Goal: Communication & Community: Share content

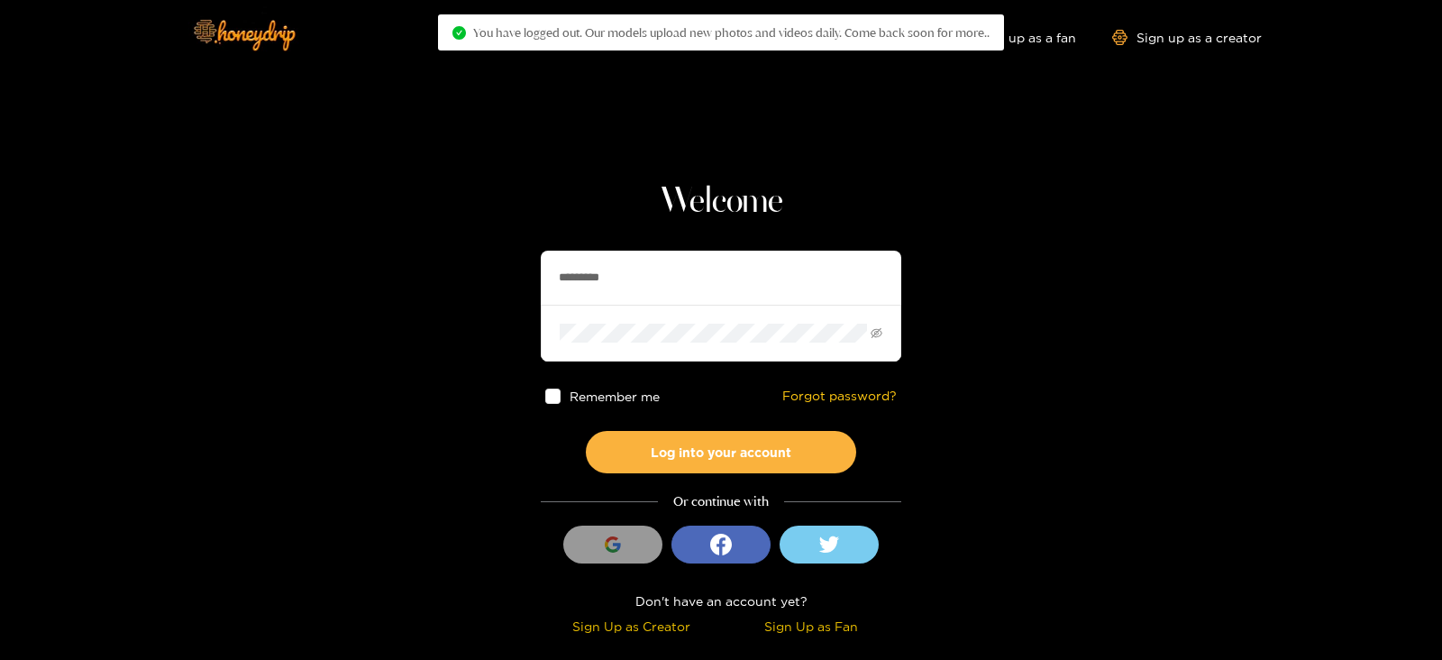
click at [620, 261] on input "*********" at bounding box center [721, 278] width 361 height 54
type input "*"
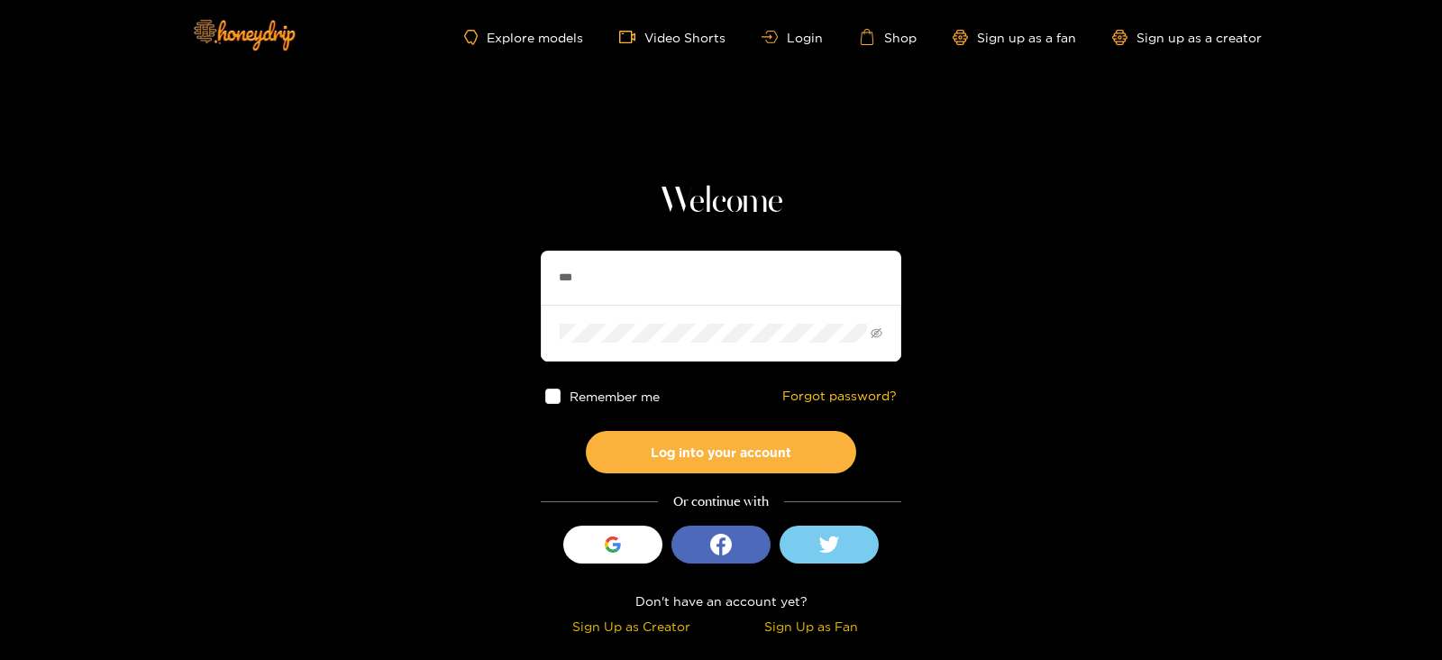
type input "********"
click at [586, 431] on button "Log into your account" at bounding box center [721, 452] width 270 height 42
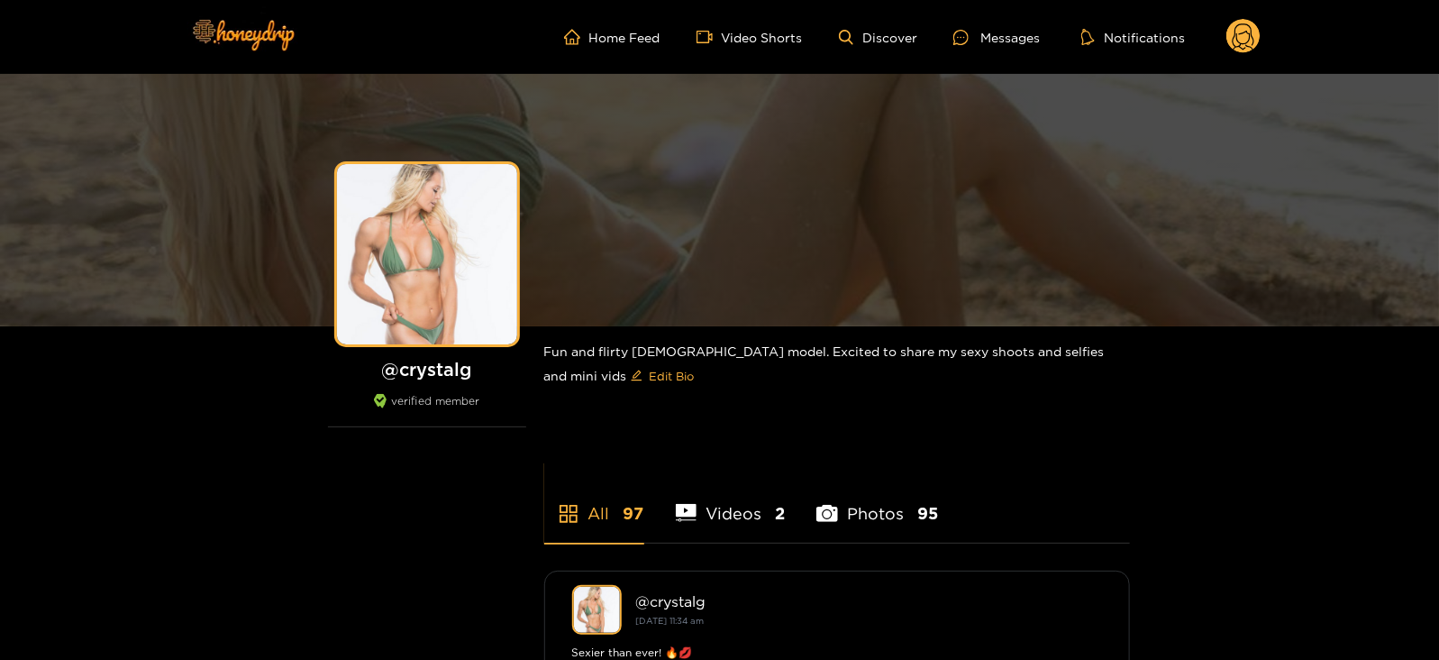
click at [1230, 43] on circle at bounding box center [1244, 36] width 34 height 34
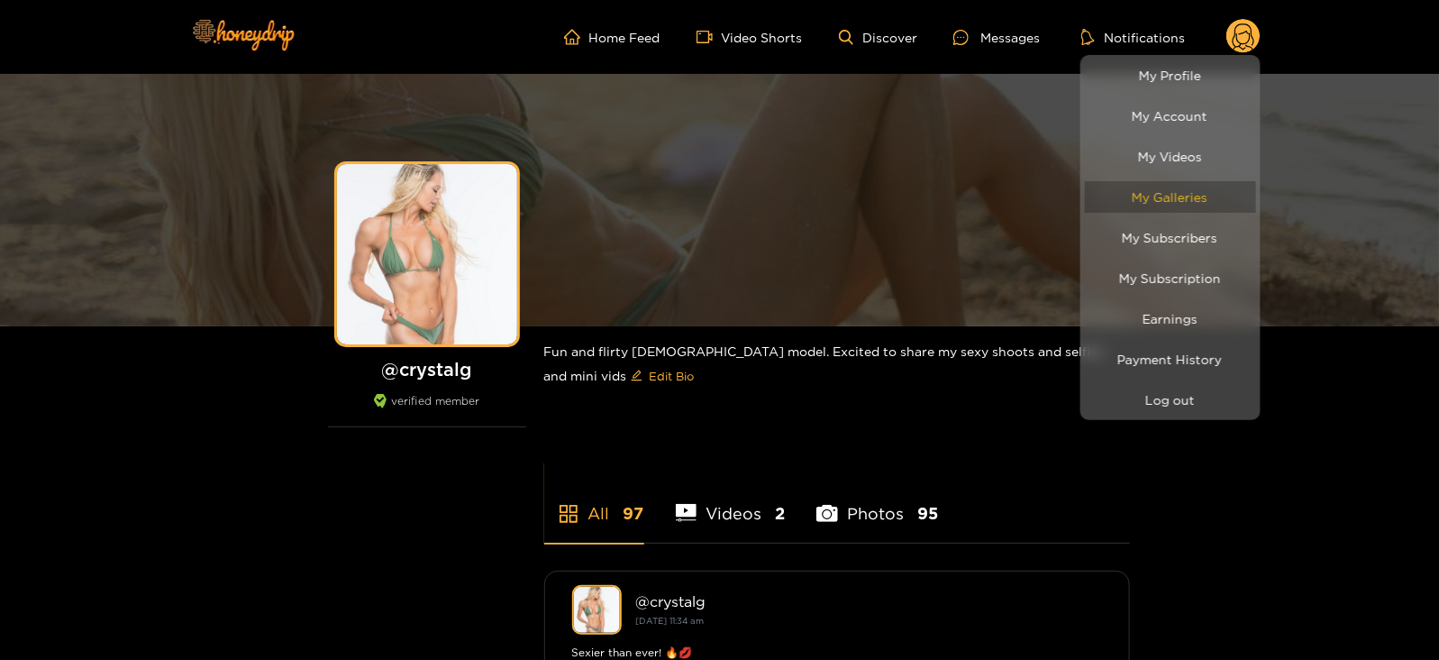
click at [1172, 184] on link "My Galleries" at bounding box center [1170, 197] width 171 height 32
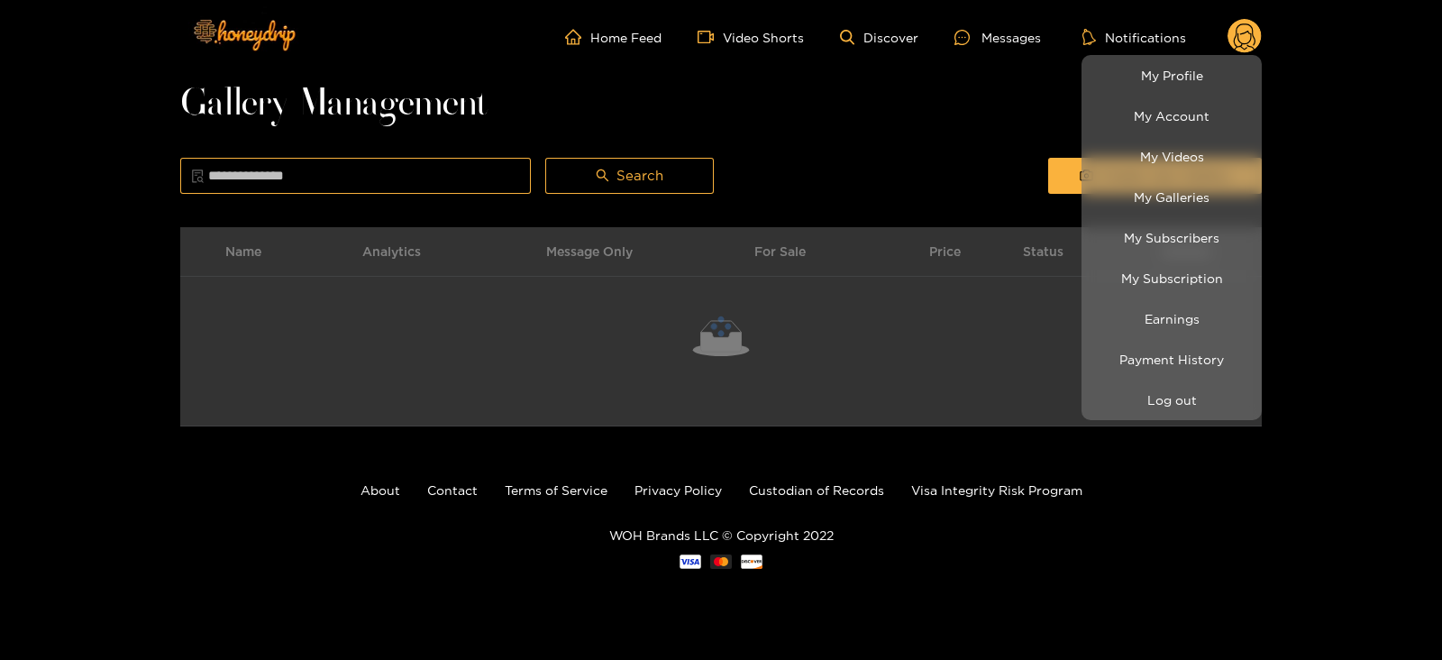
click at [987, 155] on div at bounding box center [721, 330] width 1442 height 660
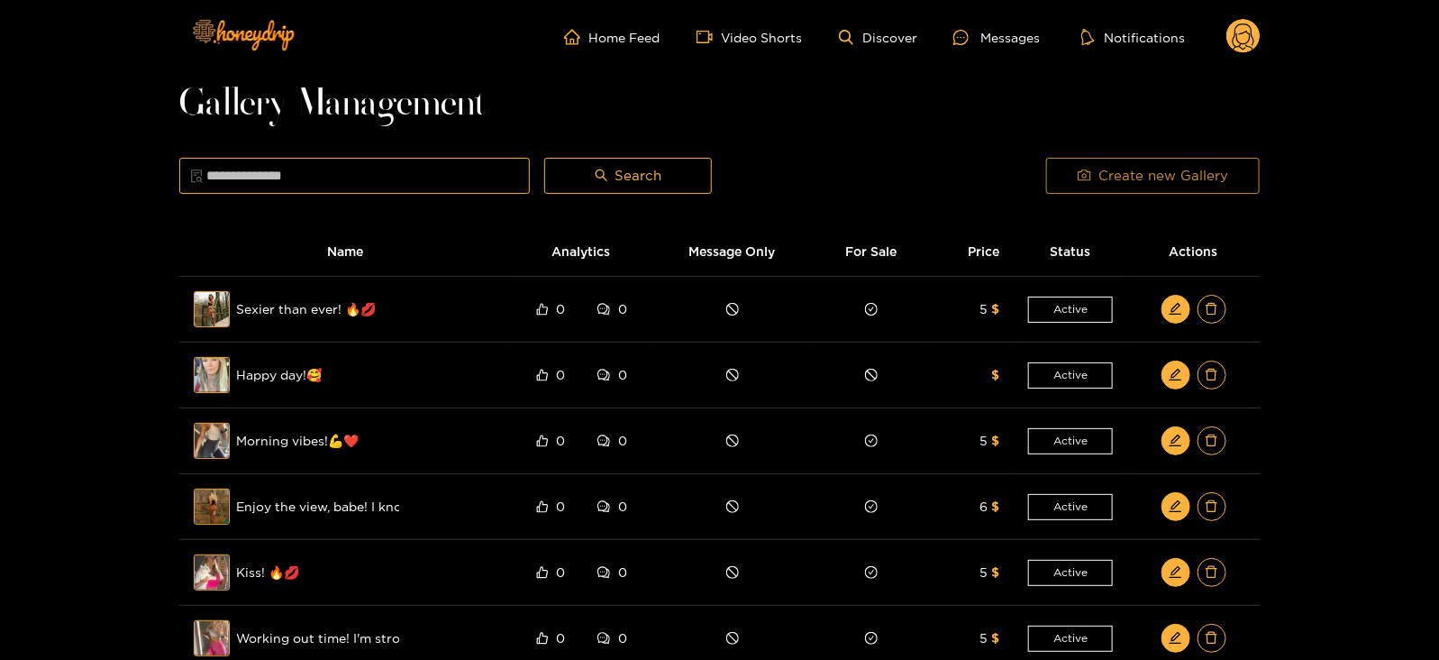
click at [1064, 182] on button "Create new Gallery" at bounding box center [1153, 176] width 214 height 36
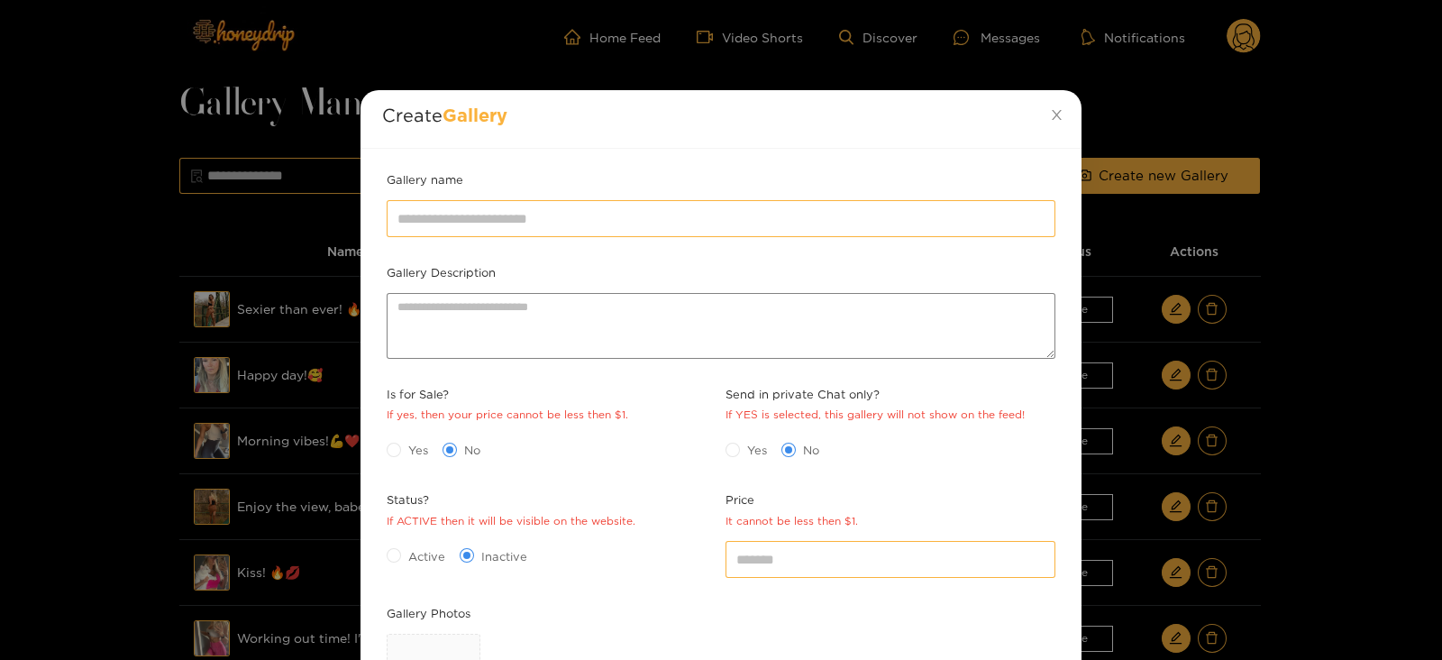
scroll to position [261, 0]
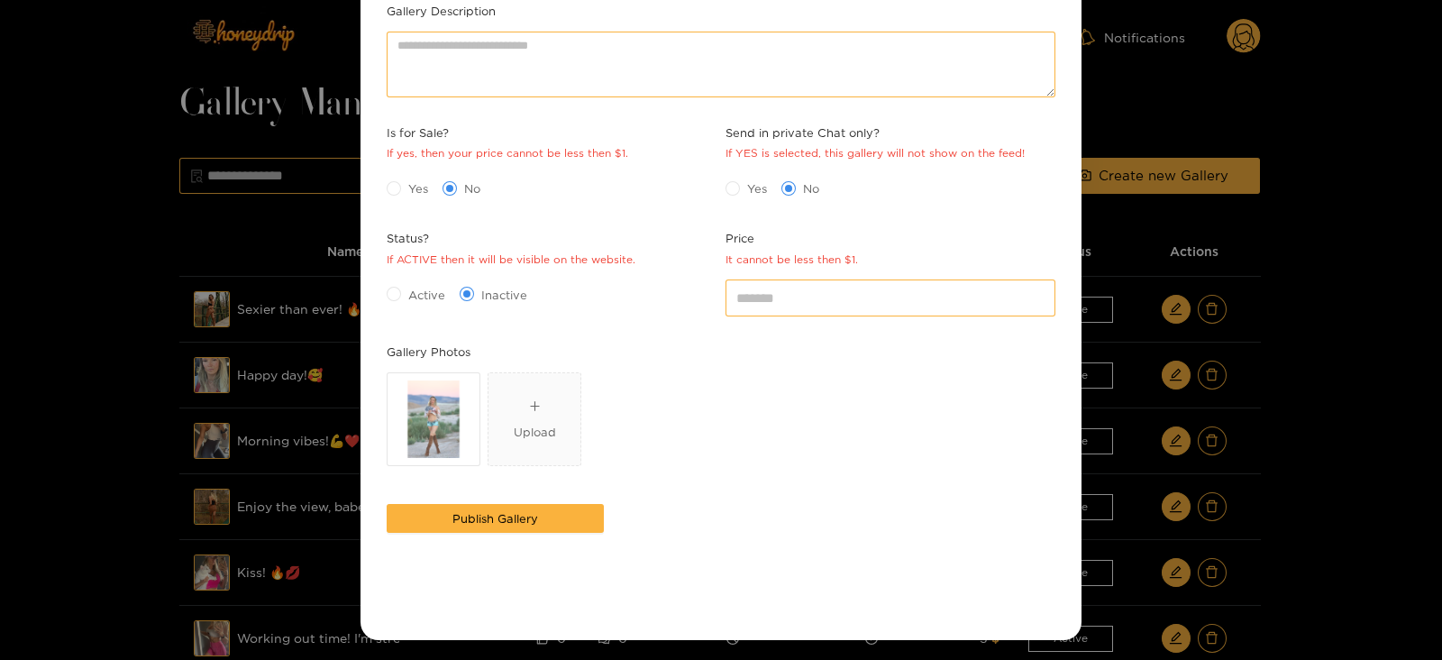
click at [379, 294] on div "Gallery name Gallery Description Is for Sale? If yes, then your price cannot be…" at bounding box center [721, 263] width 721 height 753
click at [401, 293] on span "Active" at bounding box center [426, 295] width 51 height 18
click at [845, 285] on input "*" at bounding box center [891, 297] width 330 height 36
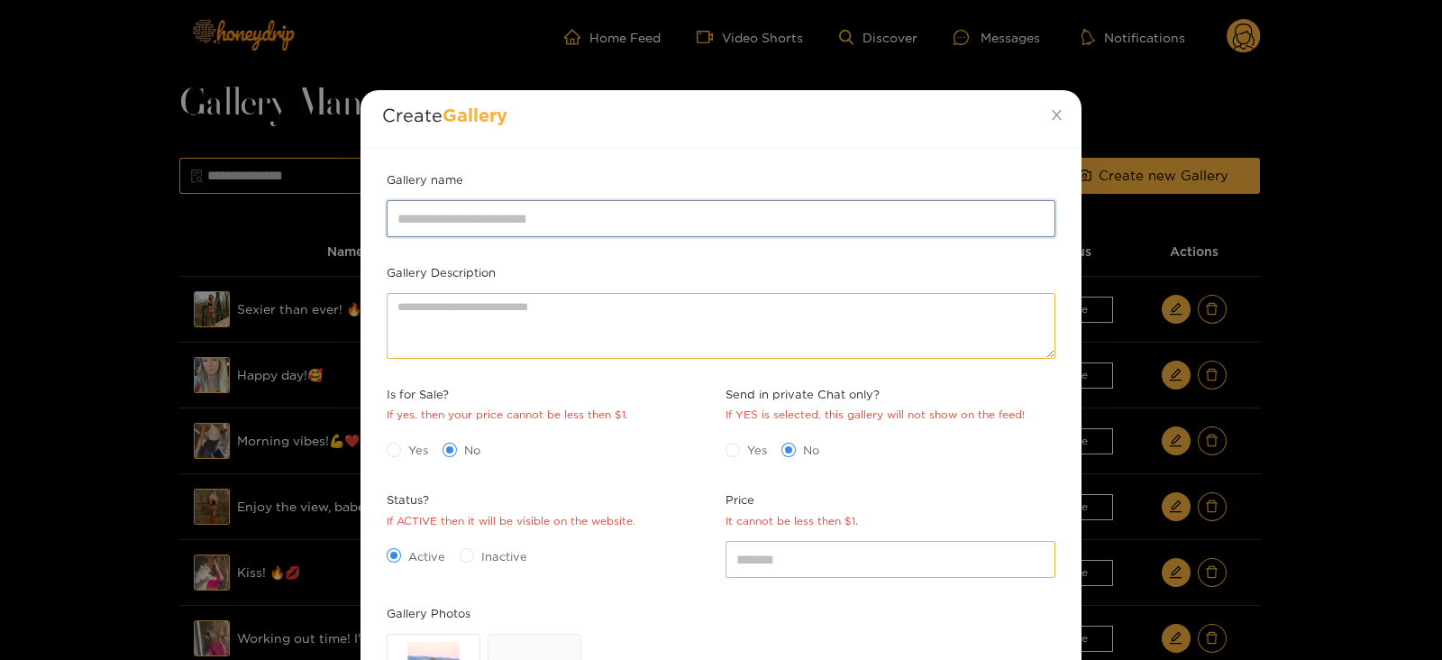
click at [446, 205] on input "Gallery name" at bounding box center [721, 218] width 669 height 36
type input "**********"
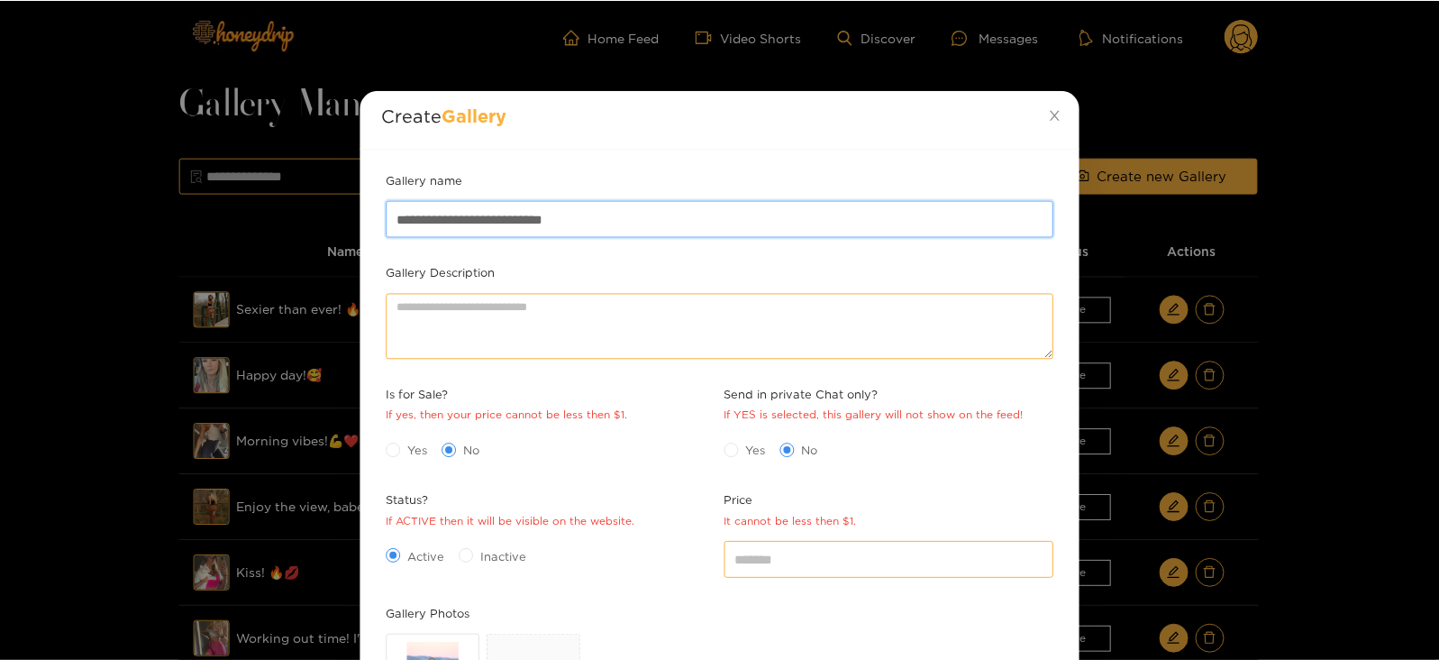
scroll to position [261, 0]
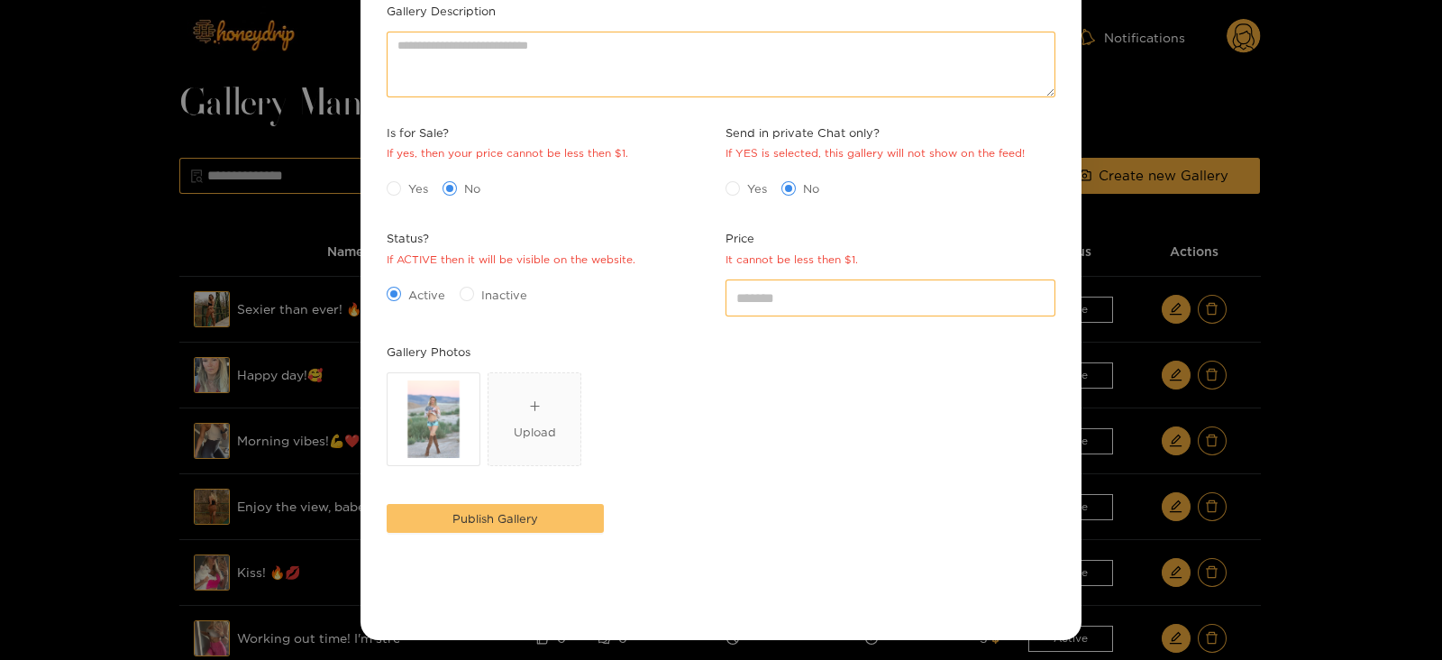
click at [528, 526] on button "Publish Gallery" at bounding box center [495, 518] width 217 height 29
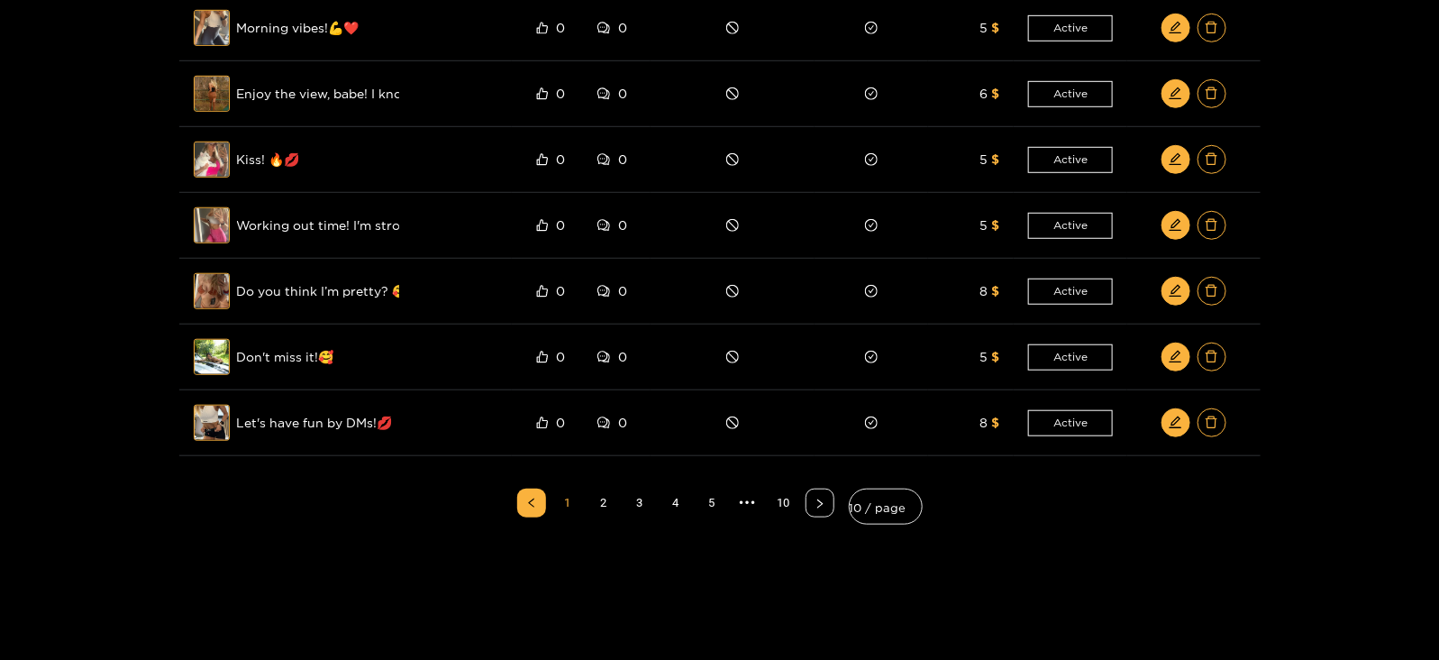
scroll to position [0, 0]
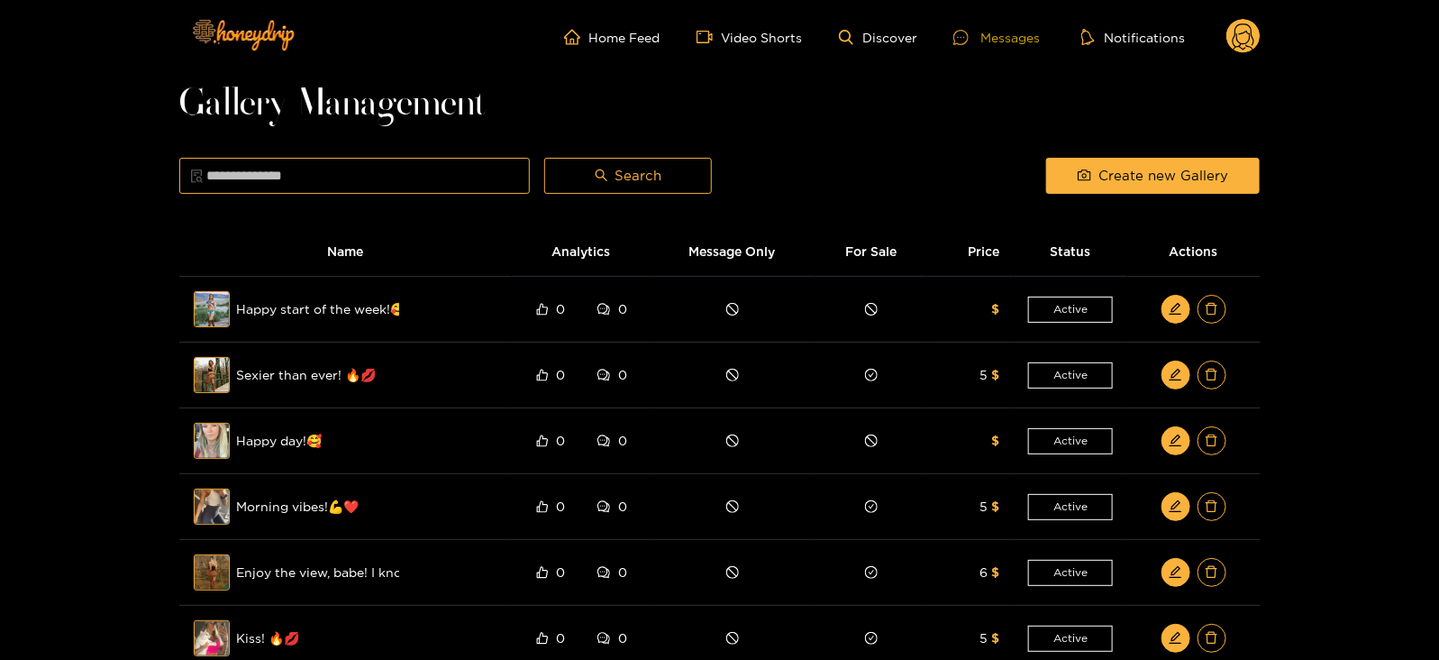
click at [991, 41] on div "Messages" at bounding box center [997, 37] width 87 height 21
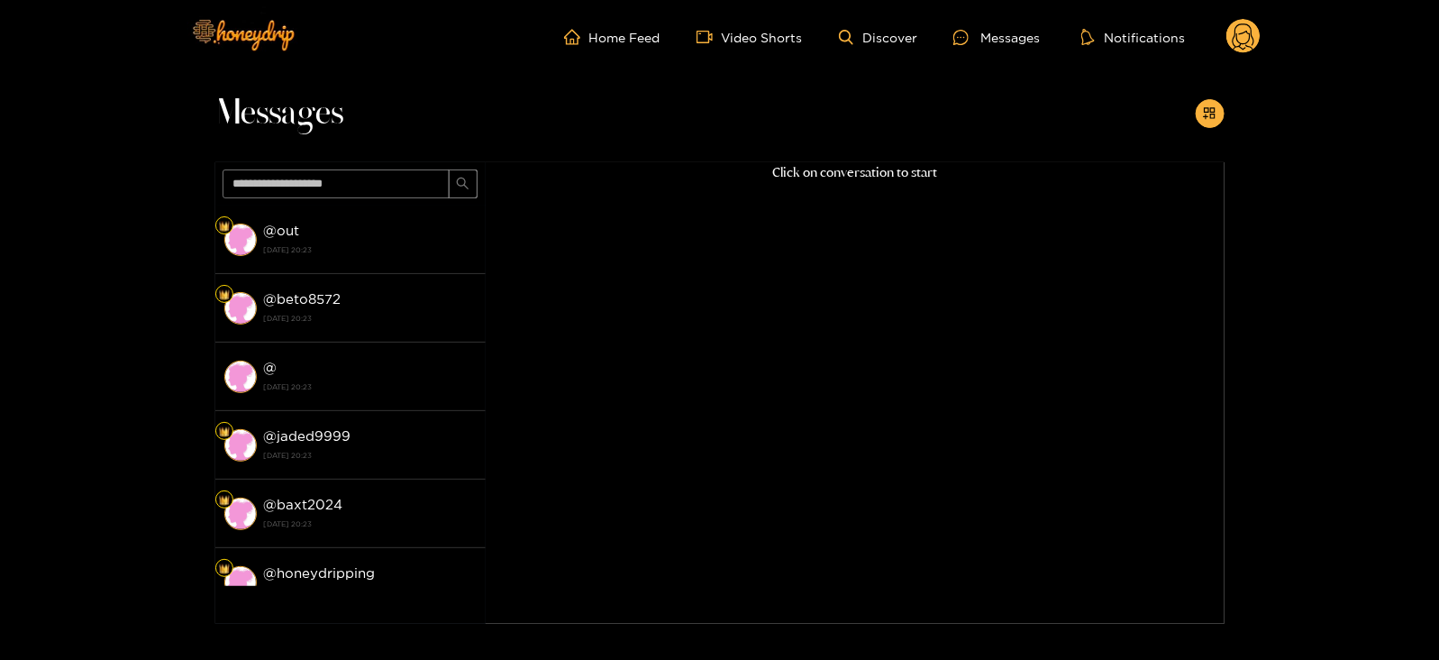
click at [1234, 35] on circle at bounding box center [1244, 36] width 34 height 34
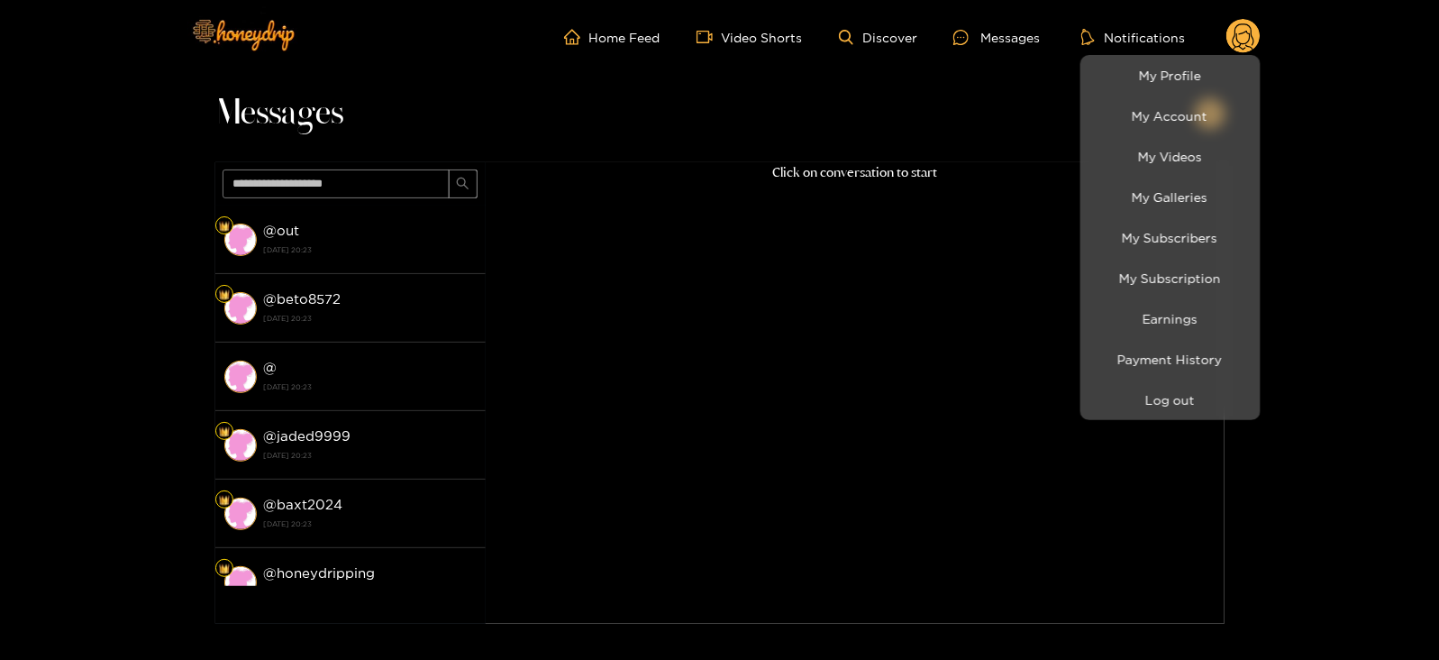
click at [978, 110] on div at bounding box center [719, 330] width 1439 height 660
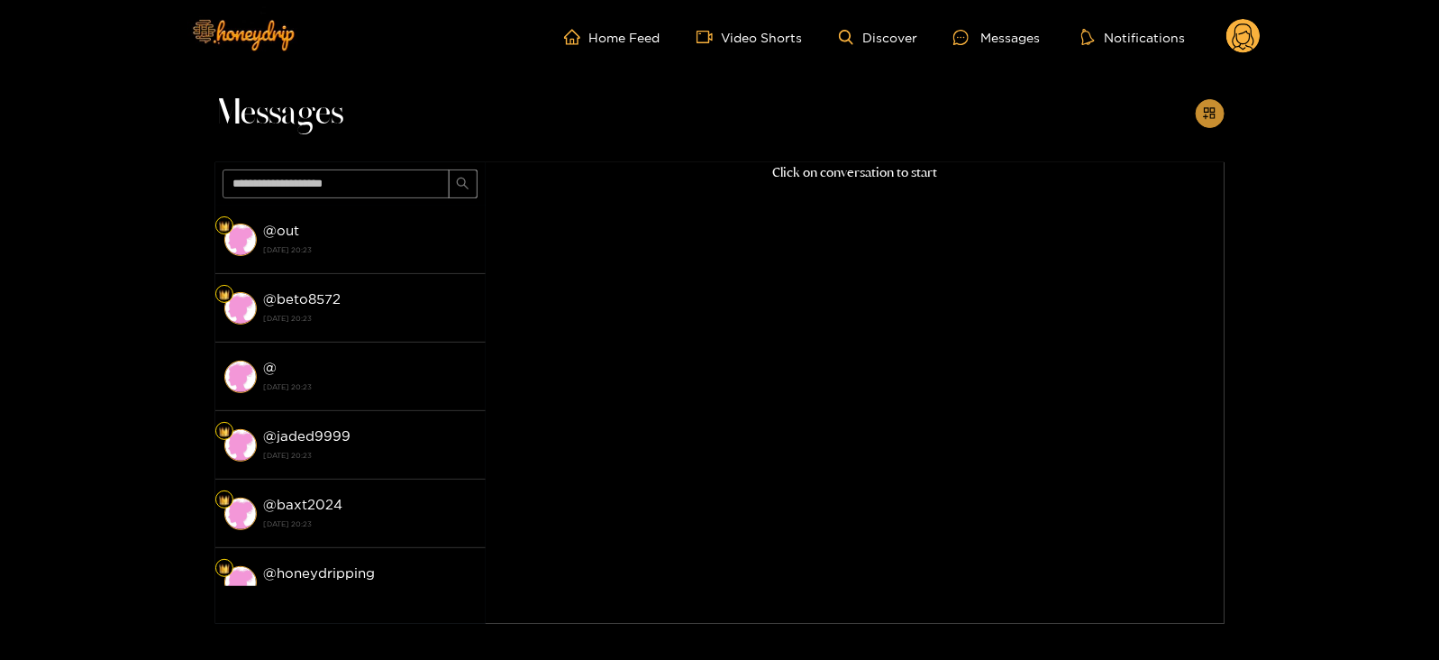
click at [1204, 117] on icon "appstore-add" at bounding box center [1210, 113] width 12 height 12
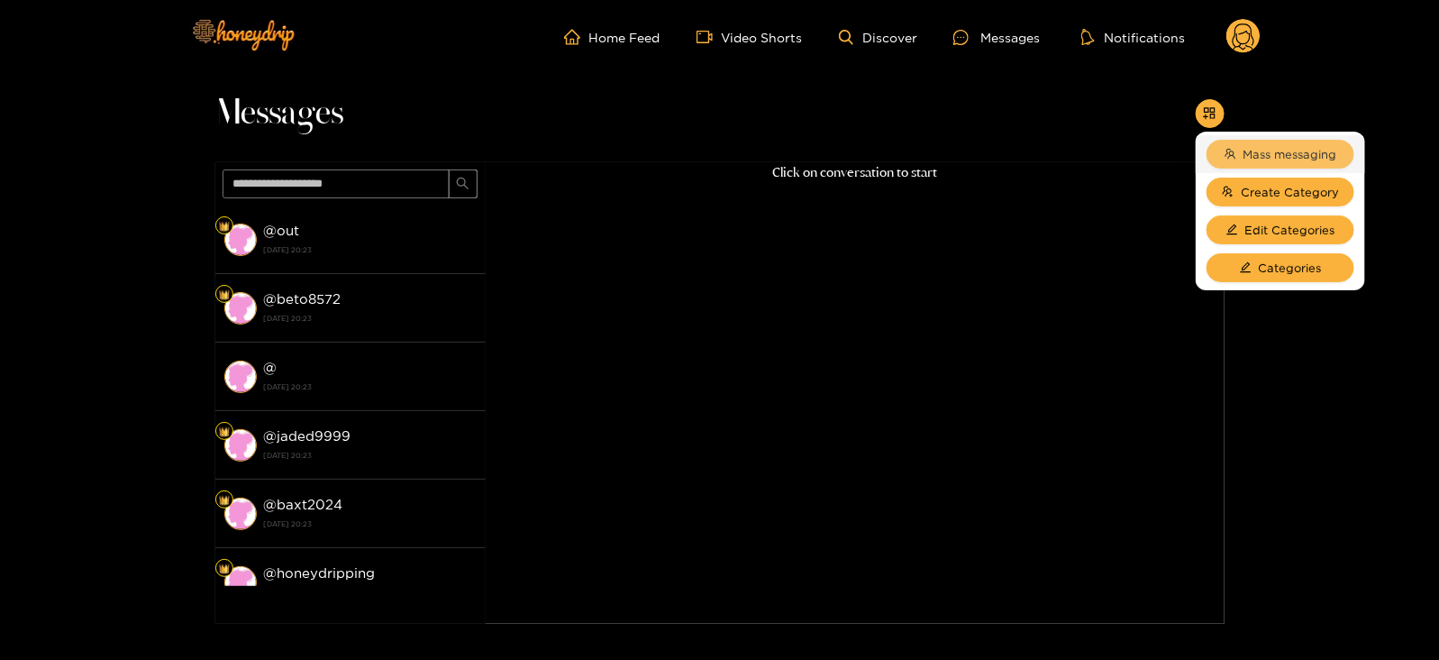
click at [1235, 143] on button "Mass messaging" at bounding box center [1281, 154] width 148 height 29
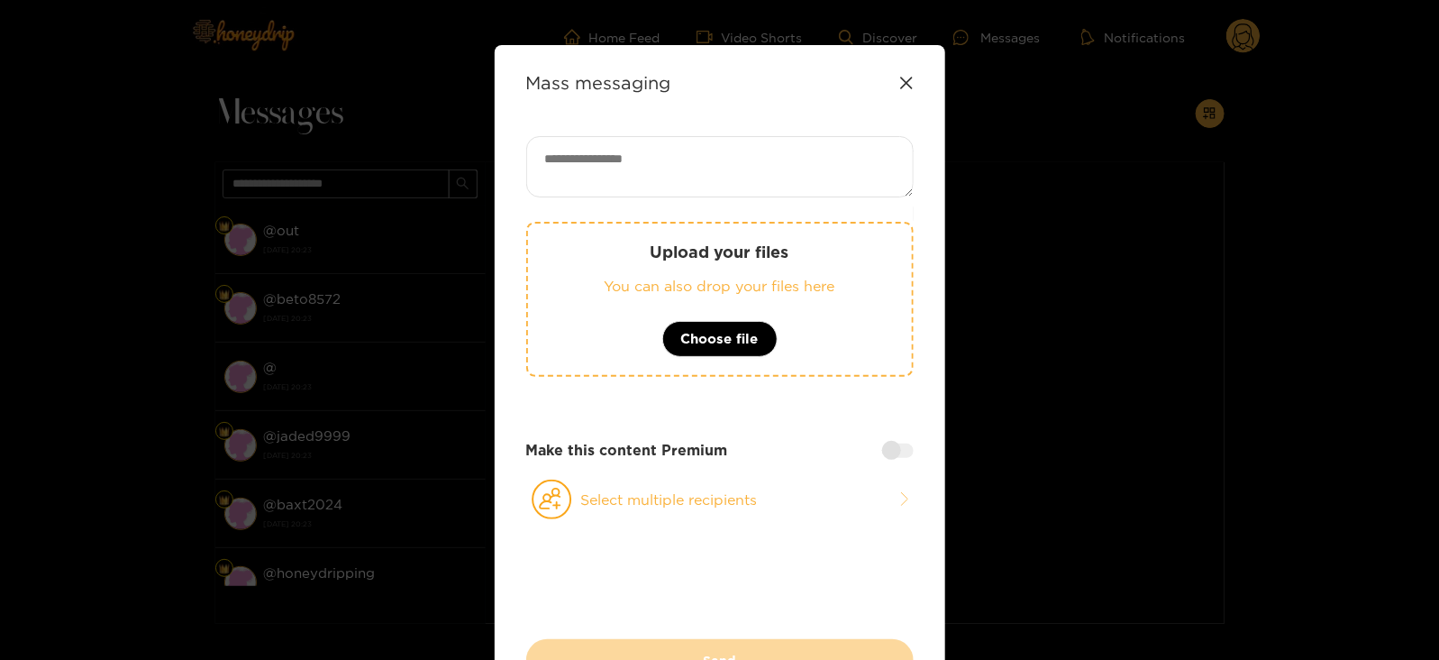
click at [852, 276] on p "You can also drop your files here" at bounding box center [720, 286] width 312 height 21
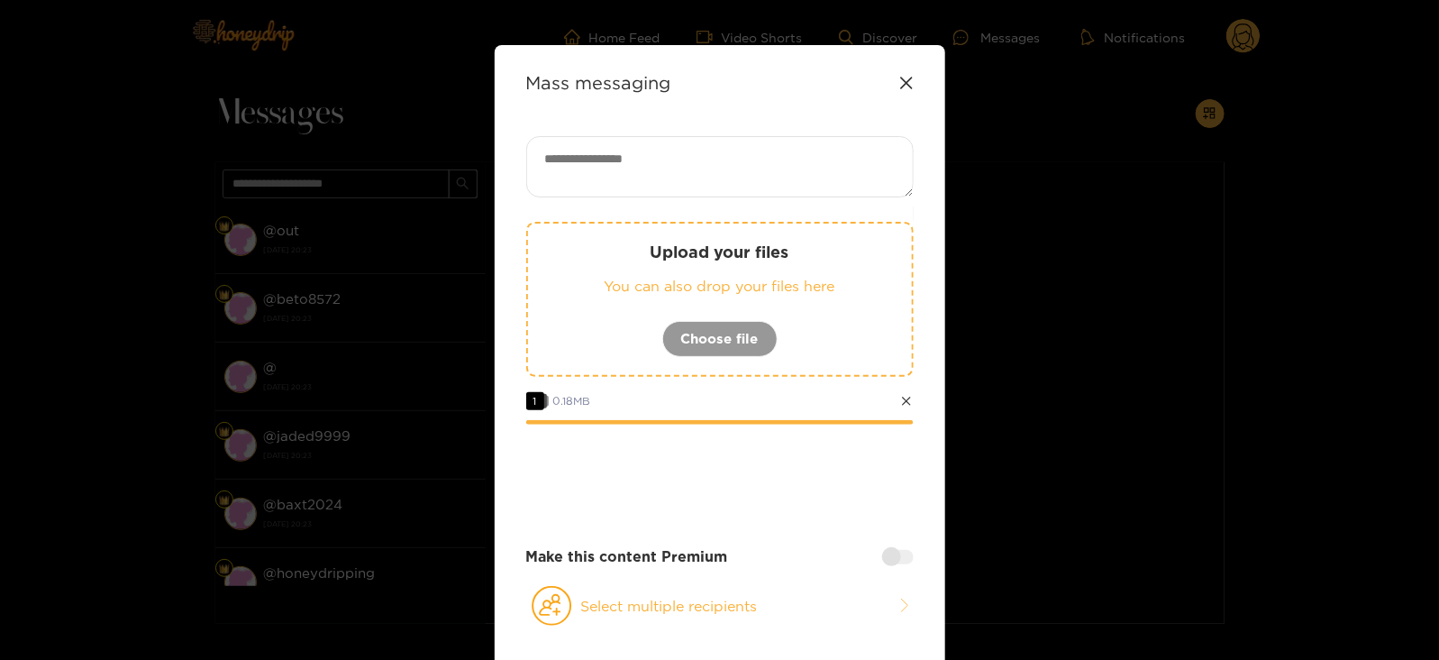
click at [644, 214] on div "Upload your files You can also drop your files here Choose file 1 0.18 MB Make …" at bounding box center [720, 401] width 388 height 531
paste textarea "**********"
click at [604, 180] on textarea "**********" at bounding box center [720, 166] width 388 height 61
paste textarea "****"
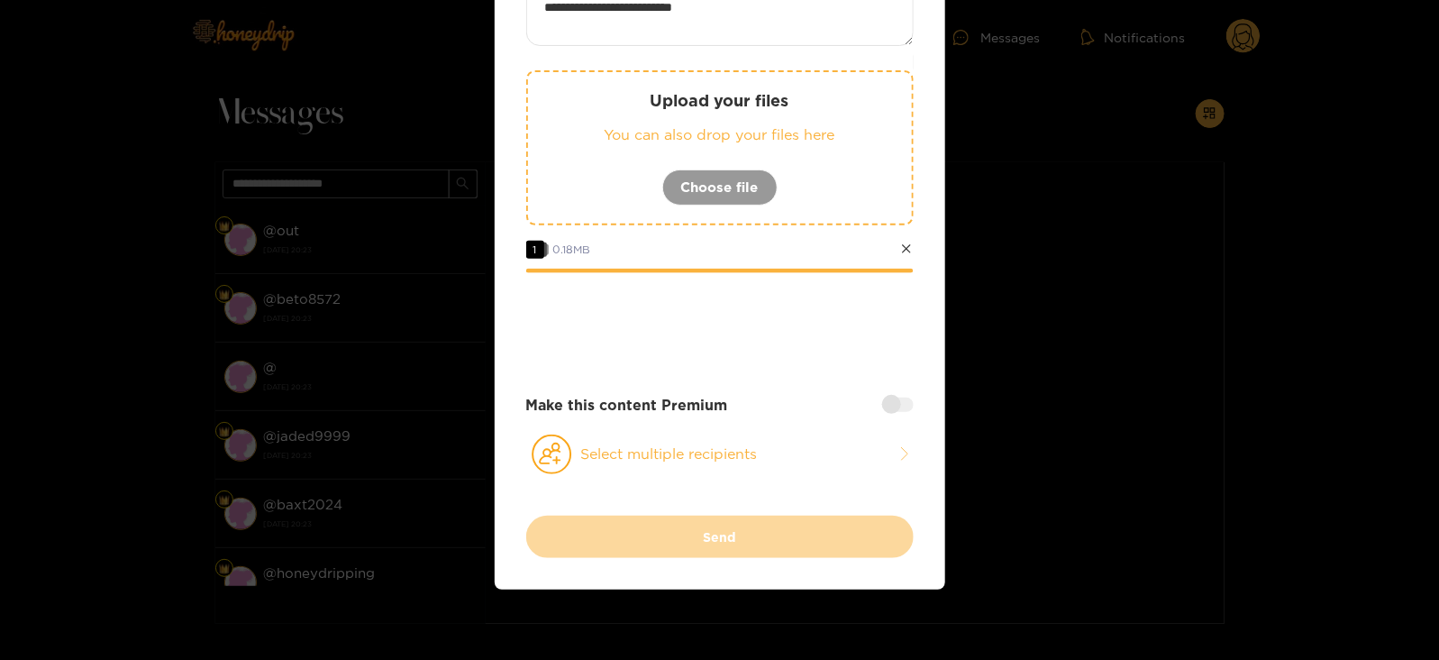
type textarea "**********"
click at [644, 422] on div "**********" at bounding box center [720, 250] width 388 height 531
click at [613, 470] on button "Select multiple recipients" at bounding box center [720, 454] width 388 height 41
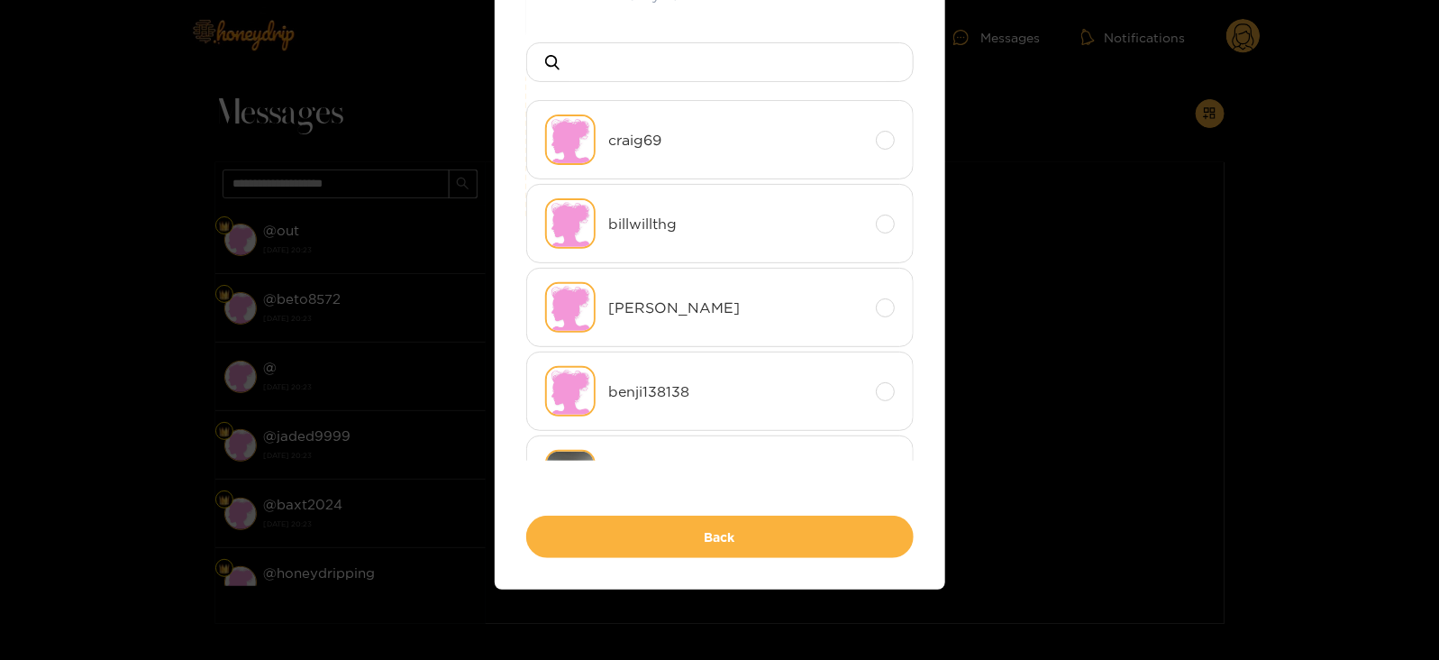
scroll to position [0, 0]
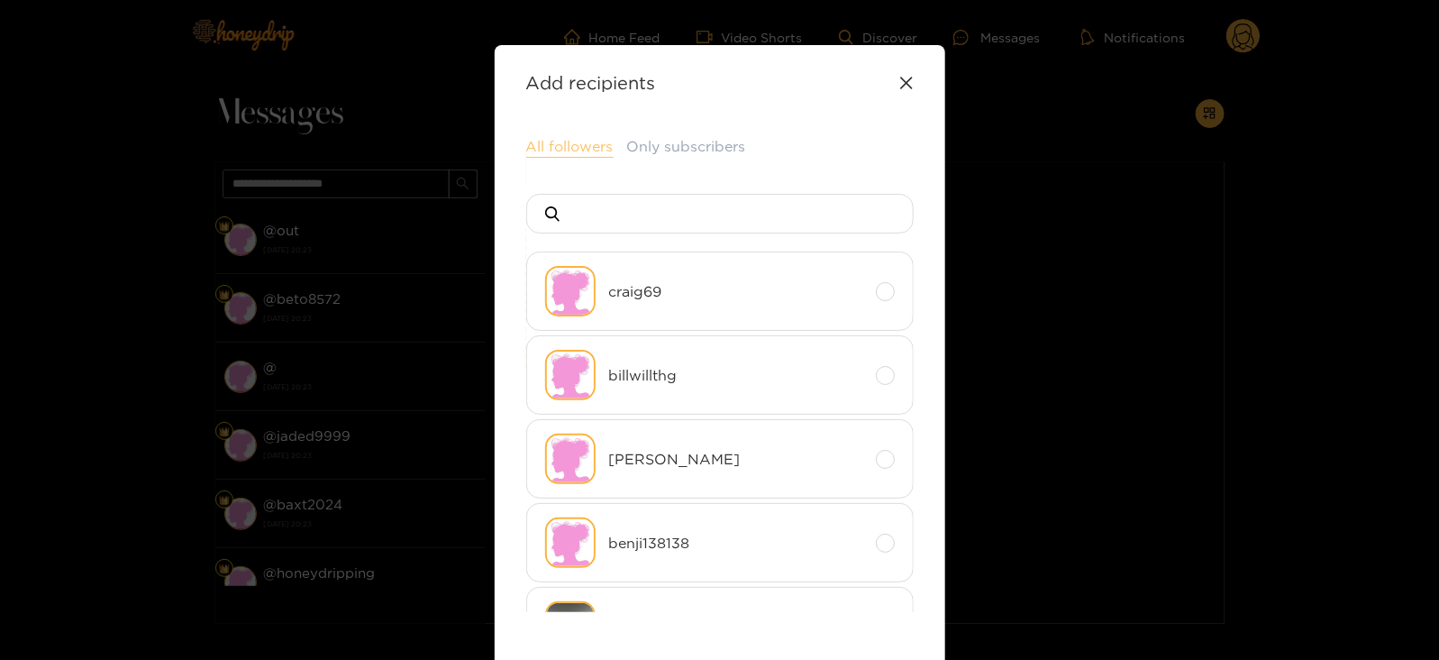
click at [554, 146] on button "All followers" at bounding box center [569, 147] width 87 height 22
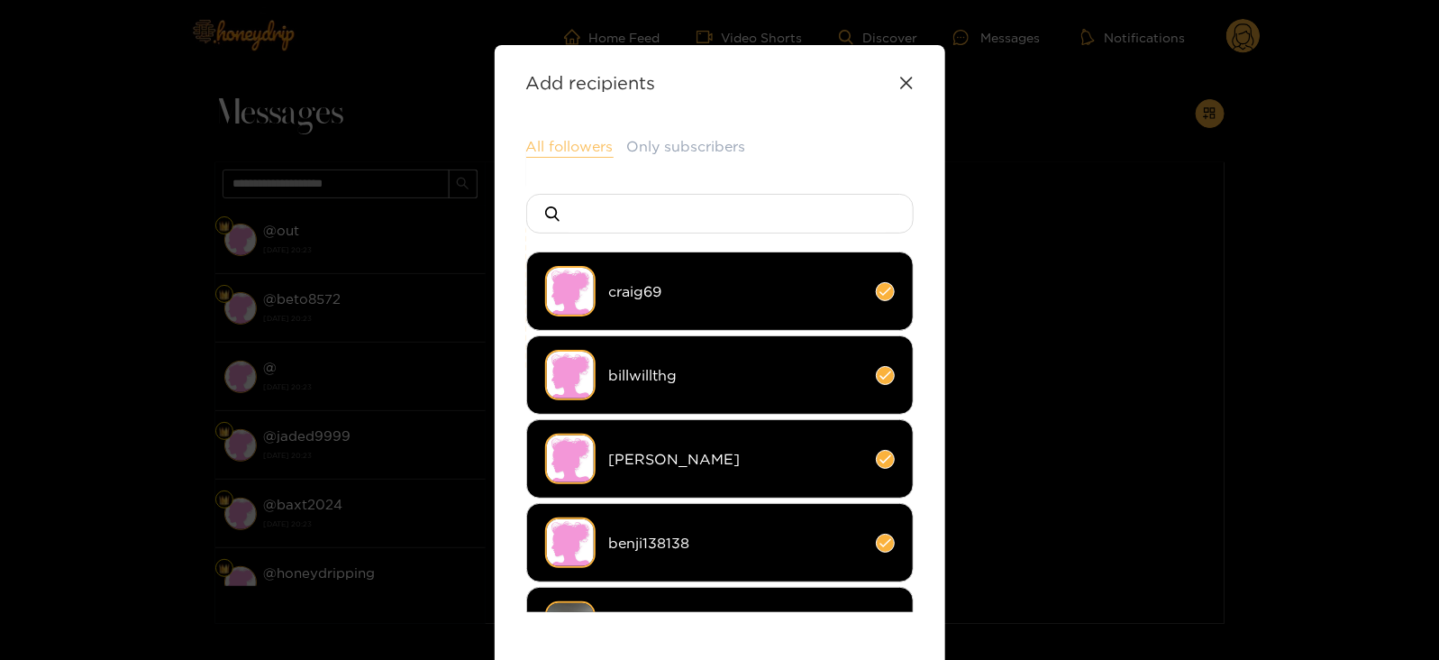
scroll to position [240, 0]
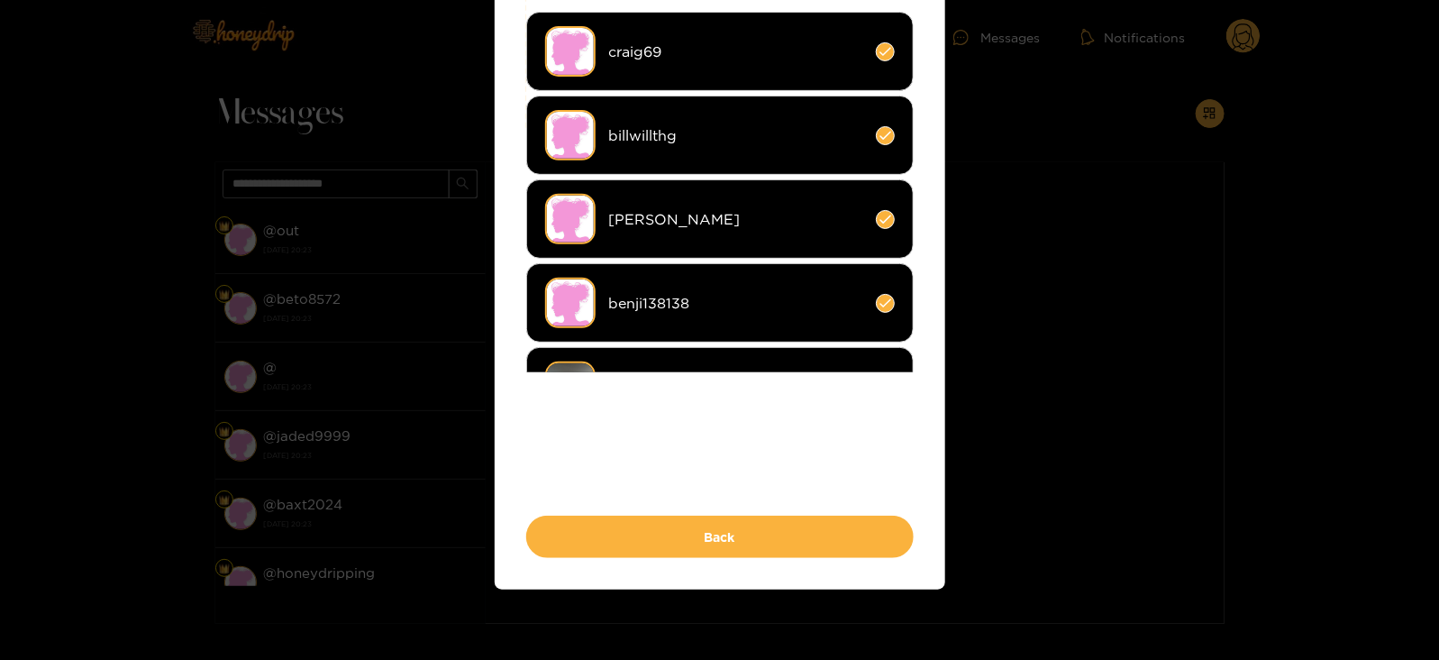
click at [578, 511] on div "All followers Only subscribers craig69 billwillthg [PERSON_NAME] benji138138 se…" at bounding box center [720, 227] width 388 height 662
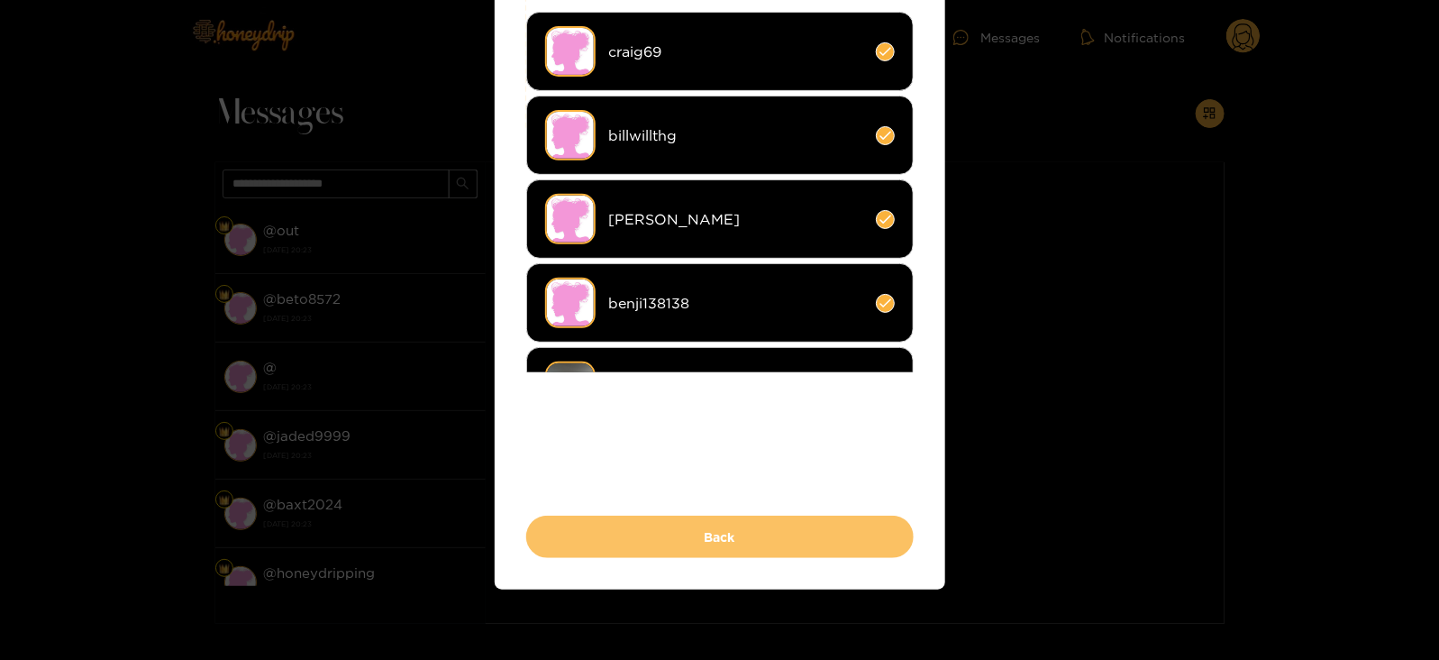
click at [577, 516] on button "Back" at bounding box center [720, 537] width 388 height 42
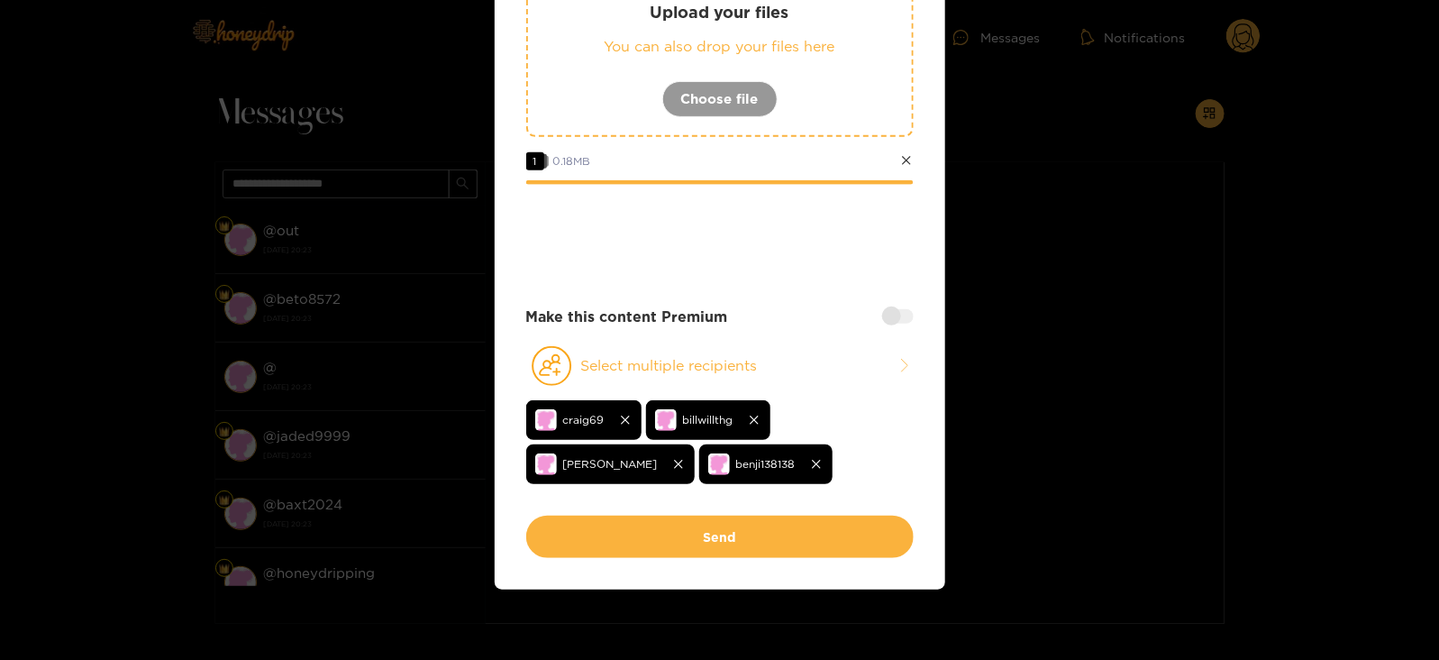
click at [577, 516] on button "Send" at bounding box center [720, 537] width 388 height 42
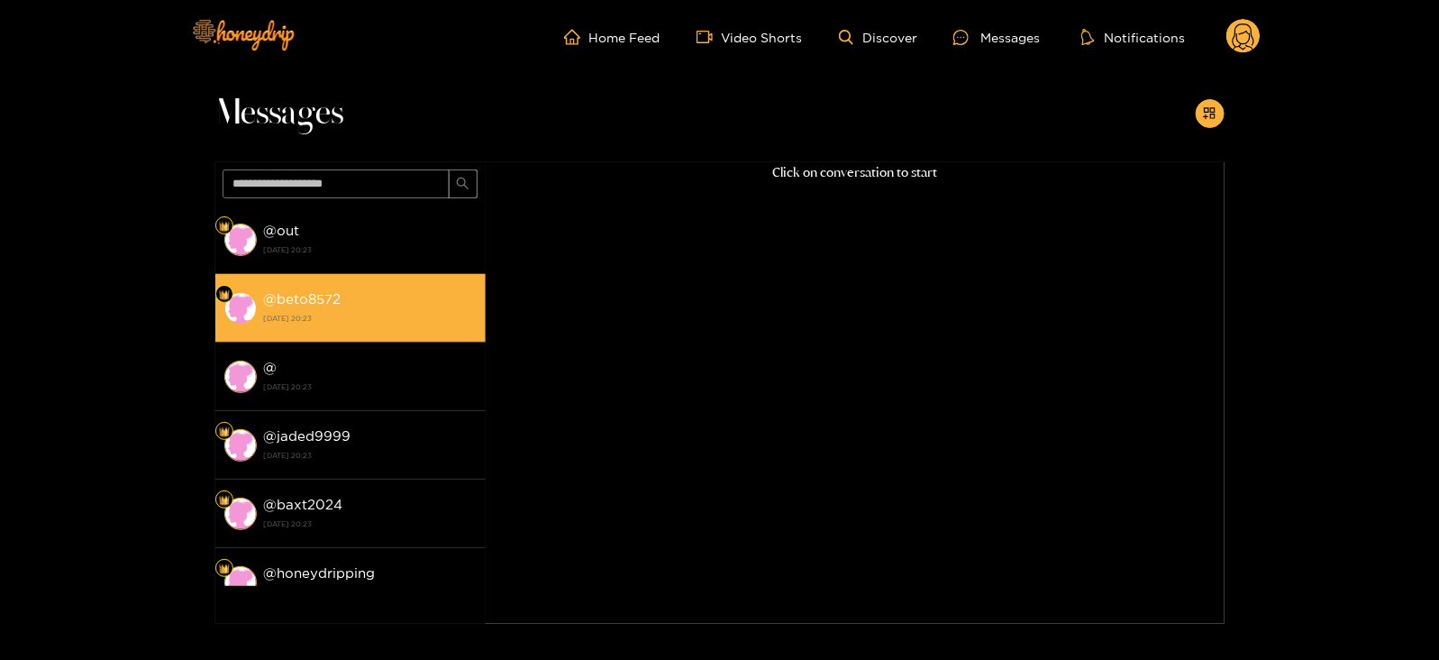
click at [343, 277] on li "@ beto8572 [DATE] 20:23" at bounding box center [350, 308] width 270 height 69
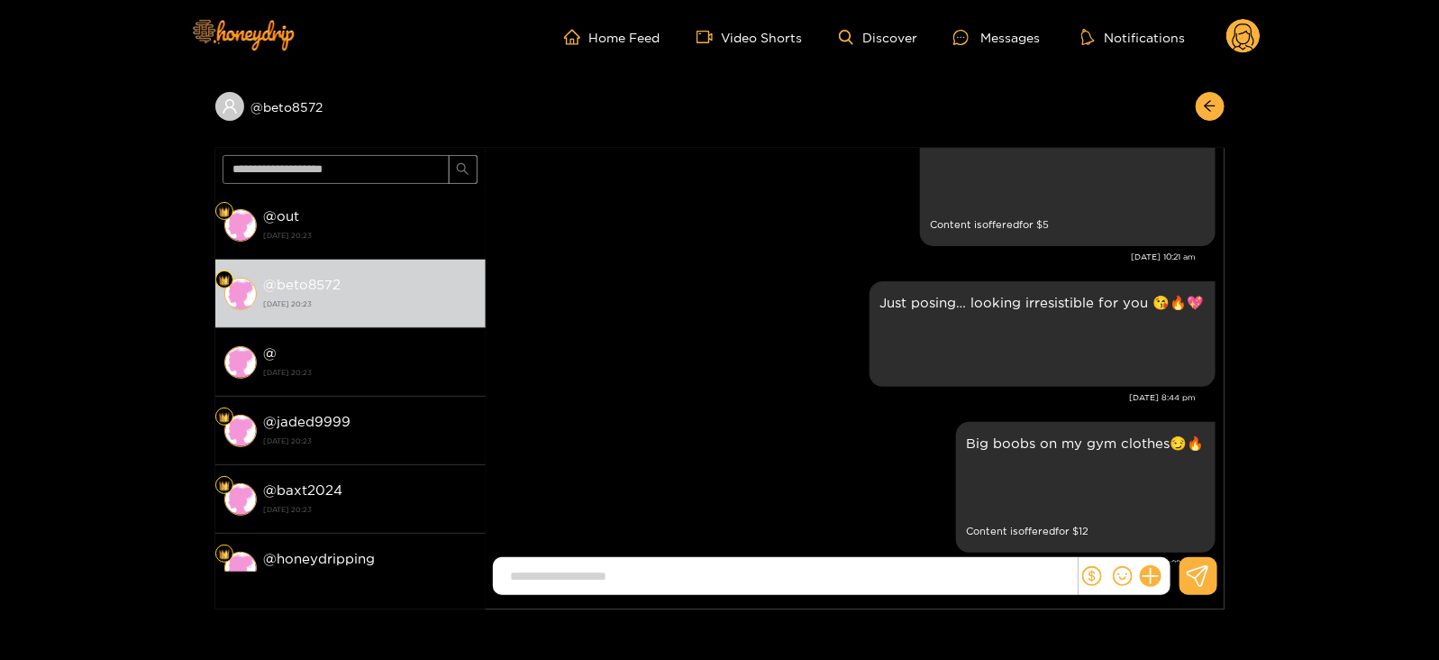
scroll to position [2062, 0]
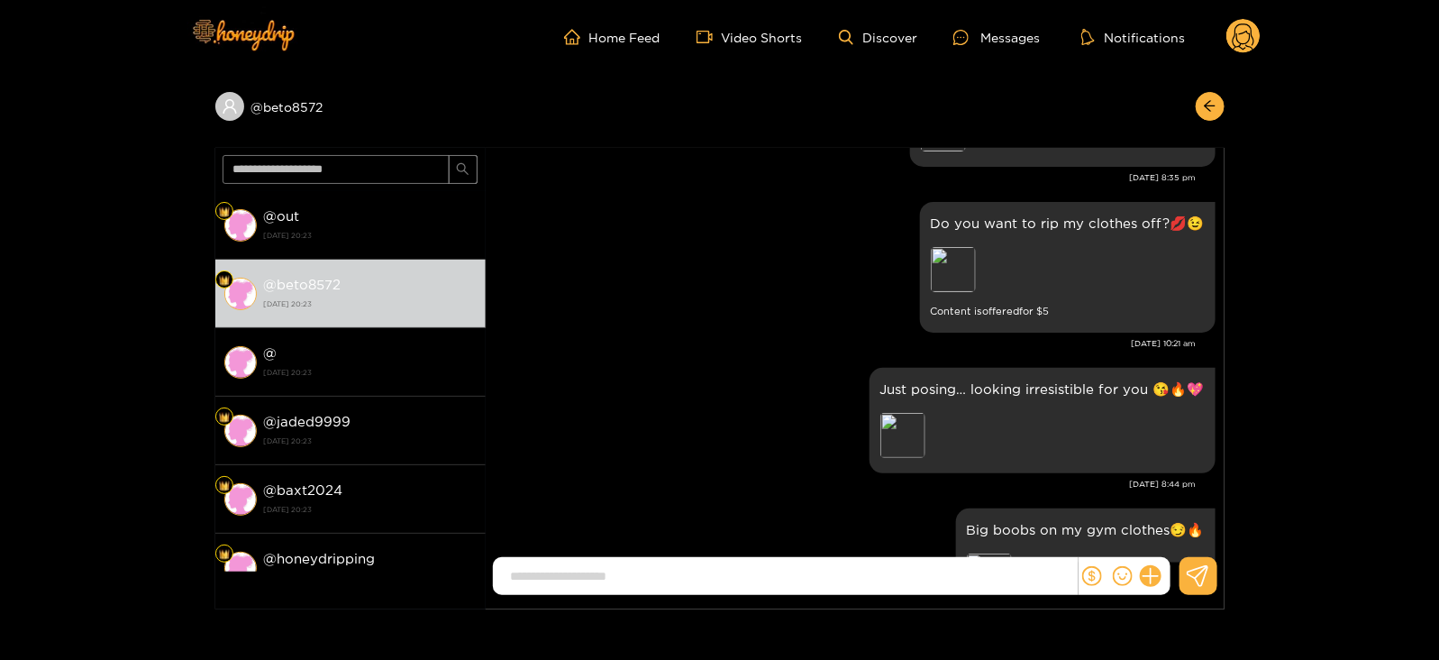
click at [1220, 54] on ul "Home Feed Video Shorts Discover Messages Notifications" at bounding box center [912, 37] width 697 height 36
click at [1233, 53] on icon at bounding box center [1244, 37] width 34 height 36
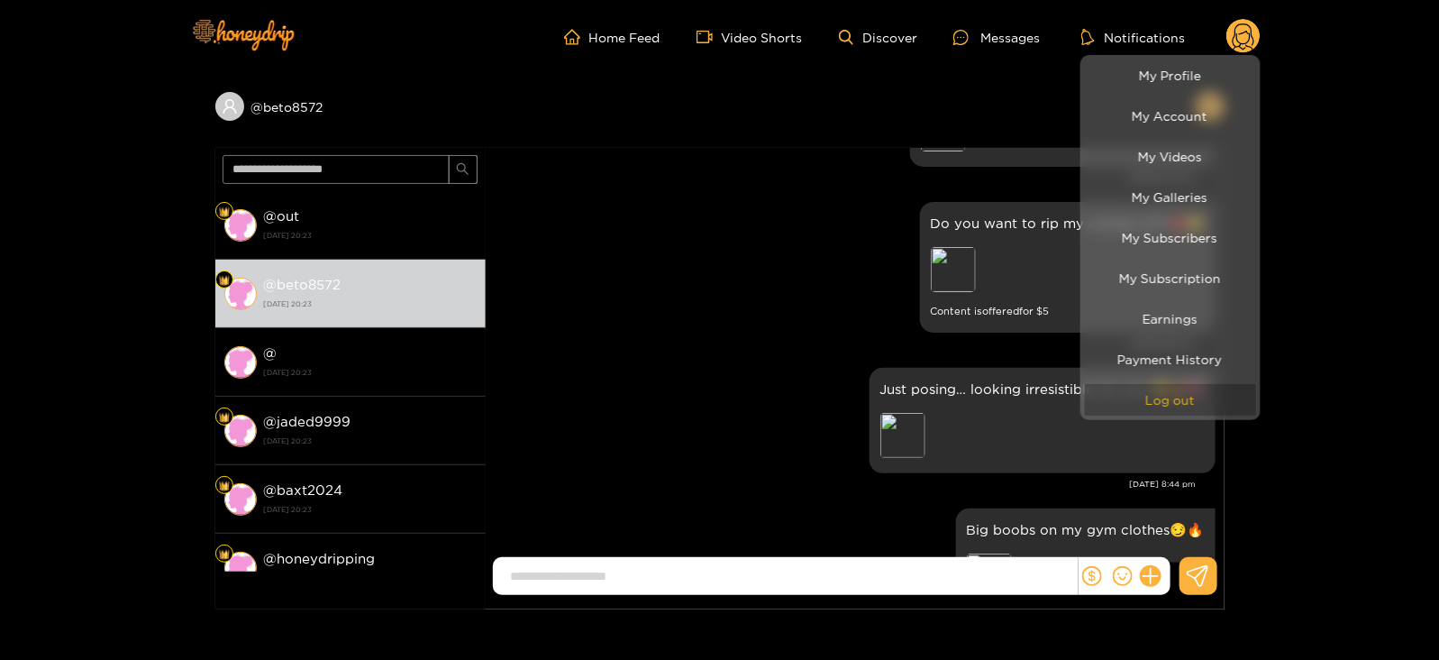
click at [1104, 392] on button "Log out" at bounding box center [1170, 400] width 171 height 32
